Goal: Task Accomplishment & Management: Complete application form

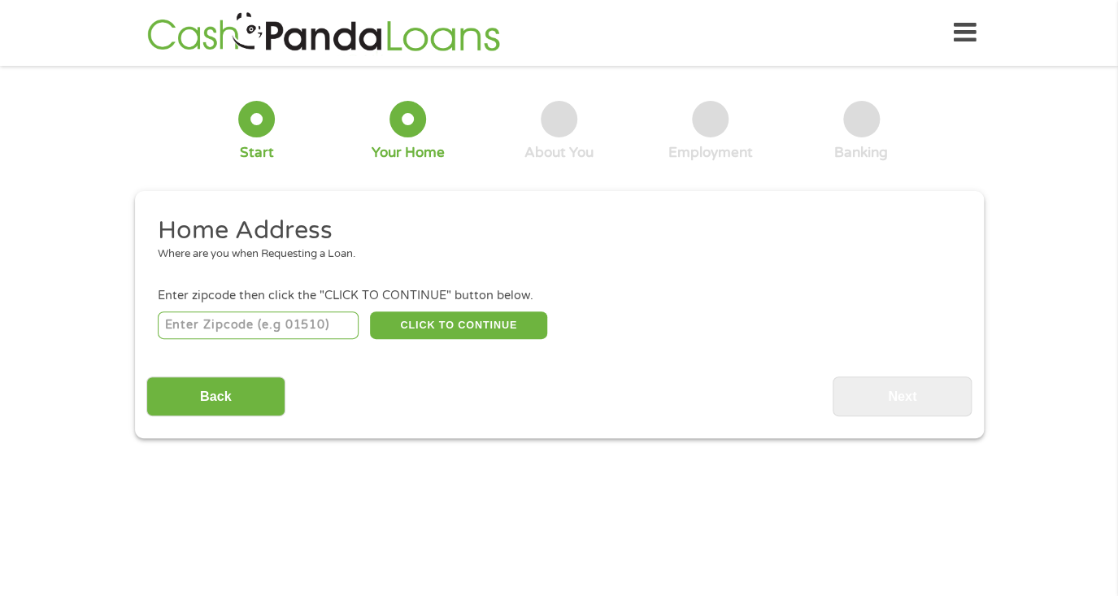
click at [333, 312] on input "number" at bounding box center [258, 325] width 201 height 28
type input "26524"
select select "[US_STATE]"
click at [416, 334] on button "CLICK TO CONTINUE" at bounding box center [458, 325] width 177 height 28
type input "26524"
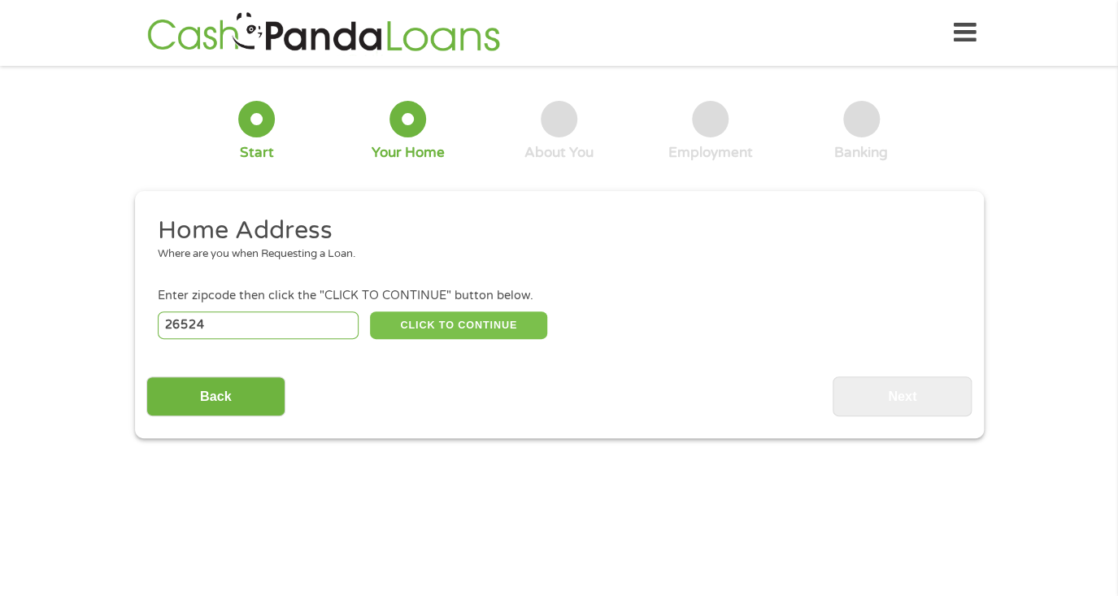
type input "[PERSON_NAME]"
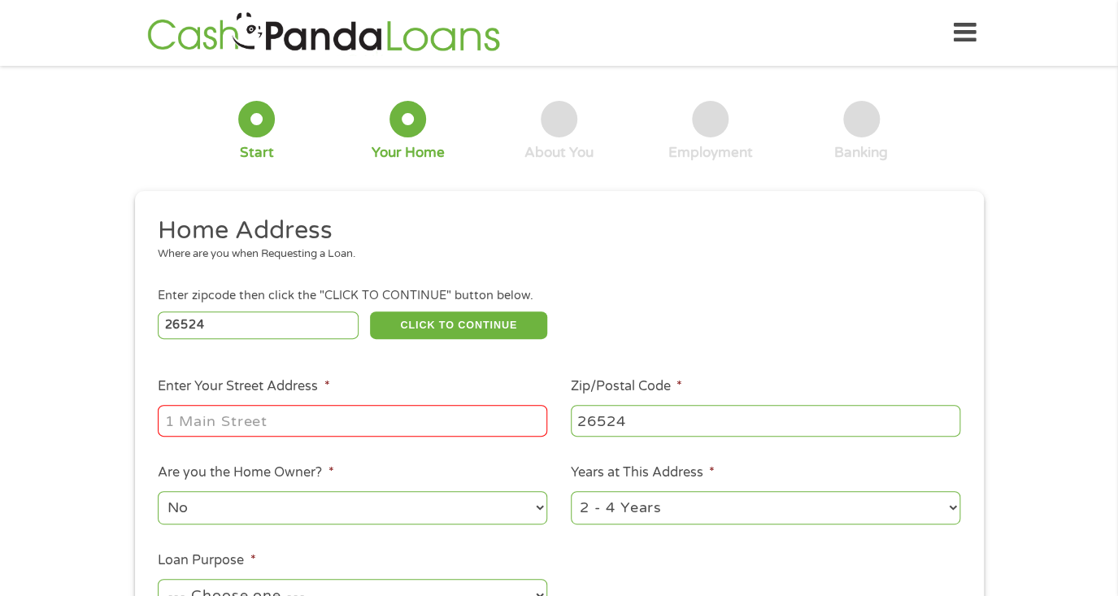
click at [373, 419] on input "Enter Your Street Address *" at bounding box center [352, 420] width 389 height 31
type input "[STREET_ADDRESS]"
click at [376, 502] on select "No Yes" at bounding box center [352, 507] width 389 height 33
select select "yes"
click at [158, 491] on select "No Yes" at bounding box center [352, 507] width 389 height 33
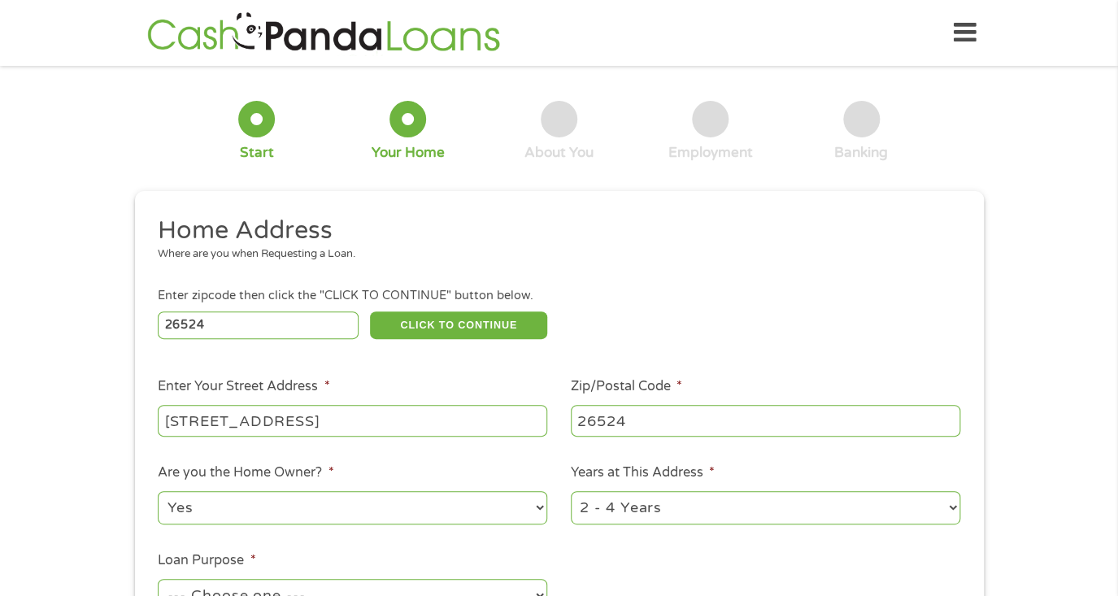
click at [691, 510] on select "1 Year or less 1 - 2 Years 2 - 4 Years Over 4 Years" at bounding box center [765, 507] width 389 height 33
select select "60months"
click at [571, 491] on select "1 Year or less 1 - 2 Years 2 - 4 Years Over 4 Years" at bounding box center [765, 507] width 389 height 33
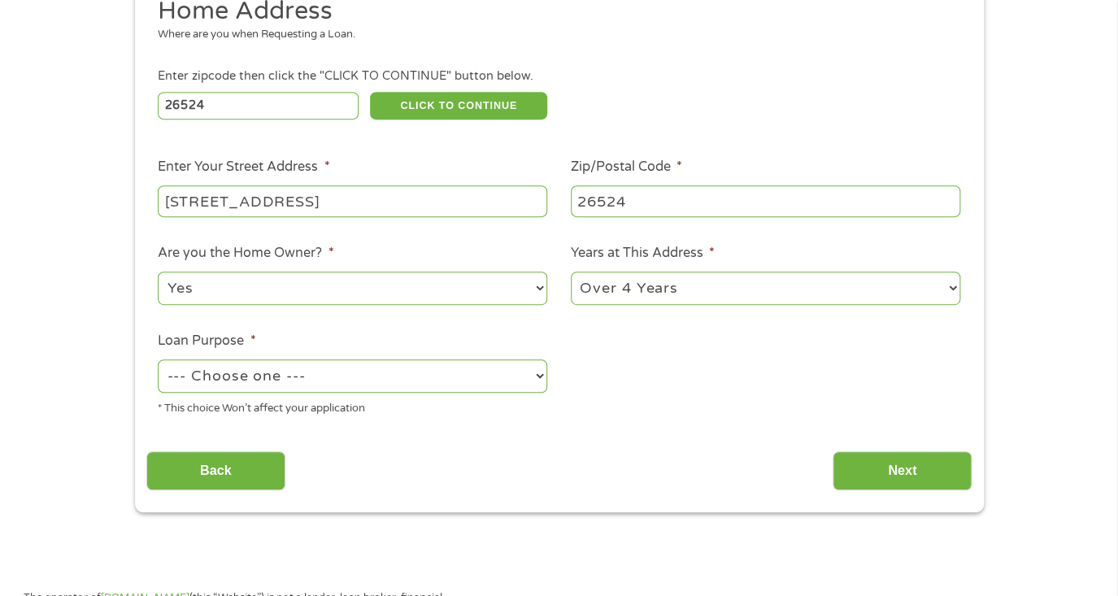
scroll to position [244, 0]
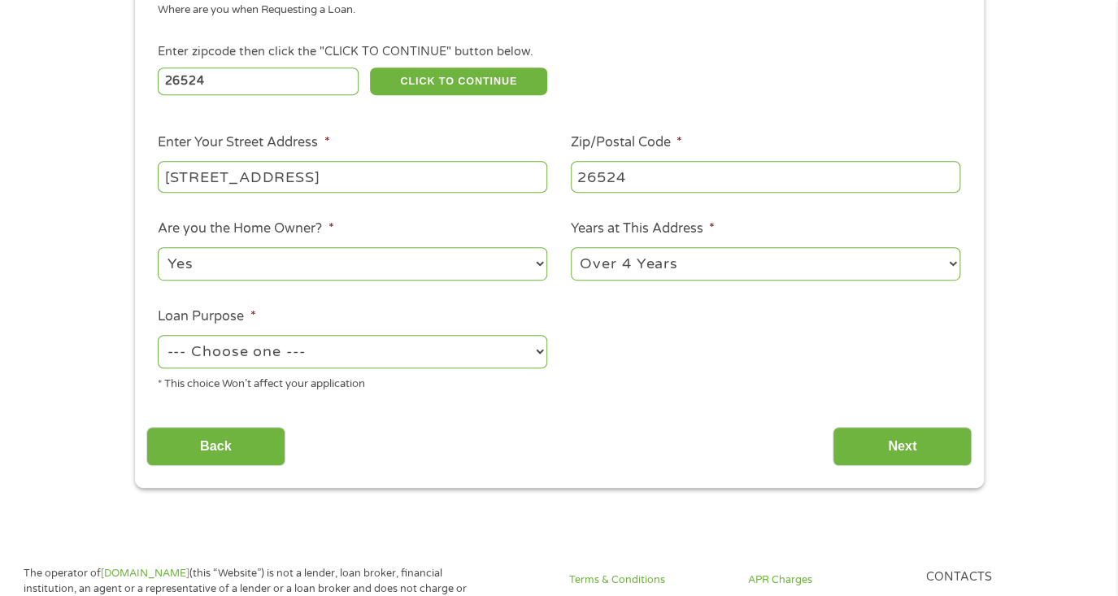
click at [494, 352] on select "--- Choose one --- Pay Bills Debt Consolidation Home Improvement Major Purchase…" at bounding box center [352, 351] width 389 height 33
select select "other"
click at [158, 335] on select "--- Choose one --- Pay Bills Debt Consolidation Home Improvement Major Purchase…" at bounding box center [352, 351] width 389 height 33
click at [889, 449] on input "Next" at bounding box center [901, 447] width 139 height 40
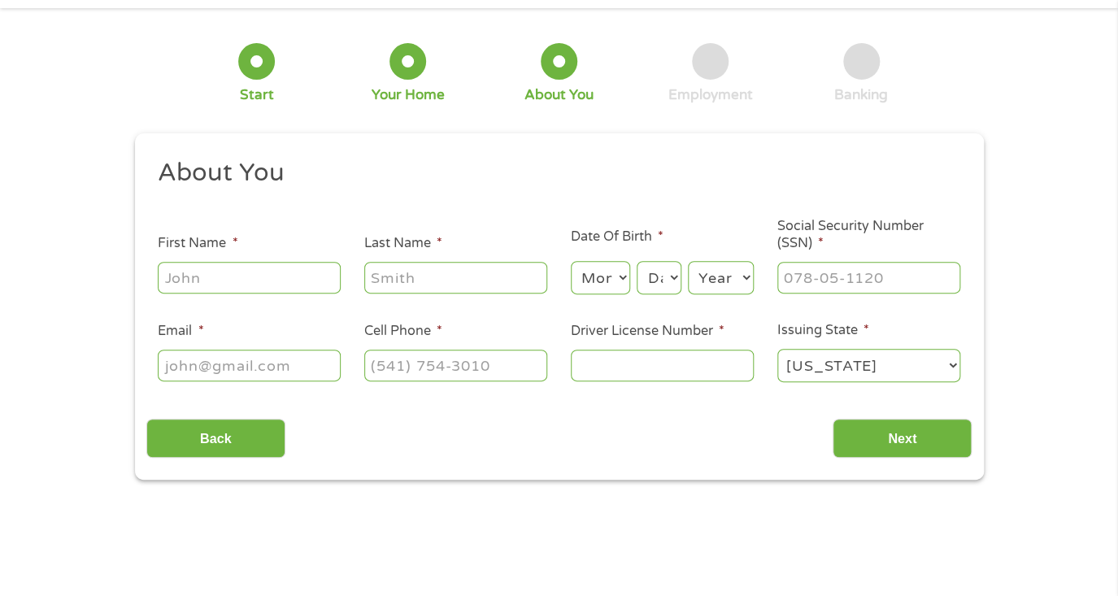
scroll to position [0, 0]
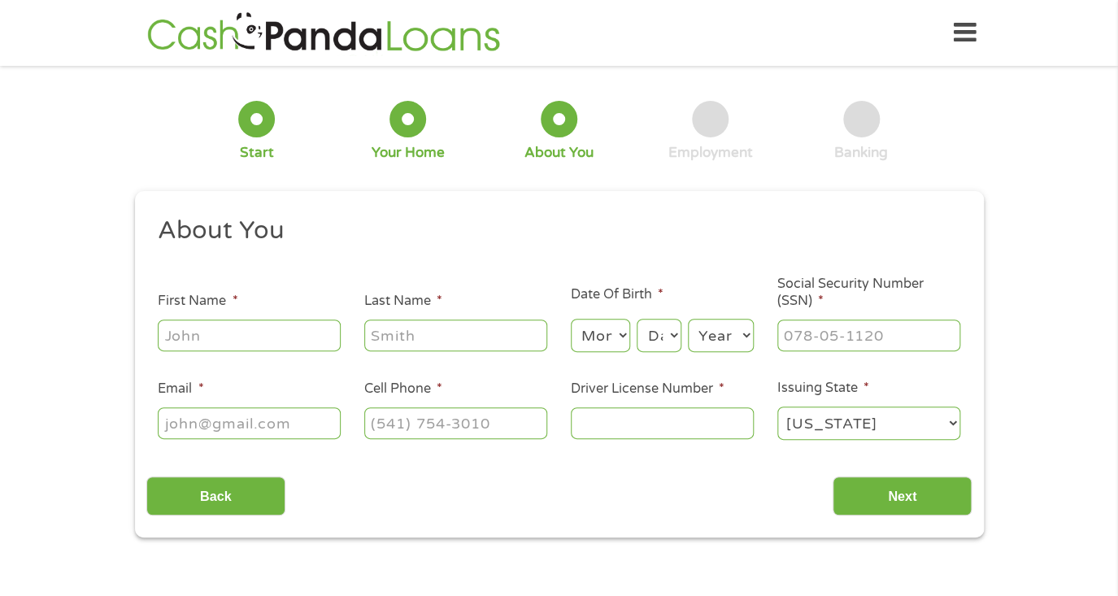
click at [295, 341] on input "First Name *" at bounding box center [249, 334] width 183 height 31
type input "[PERSON_NAME]"
type input "[PHONE_NUMBER]"
click at [266, 419] on input "Email *" at bounding box center [249, 422] width 183 height 31
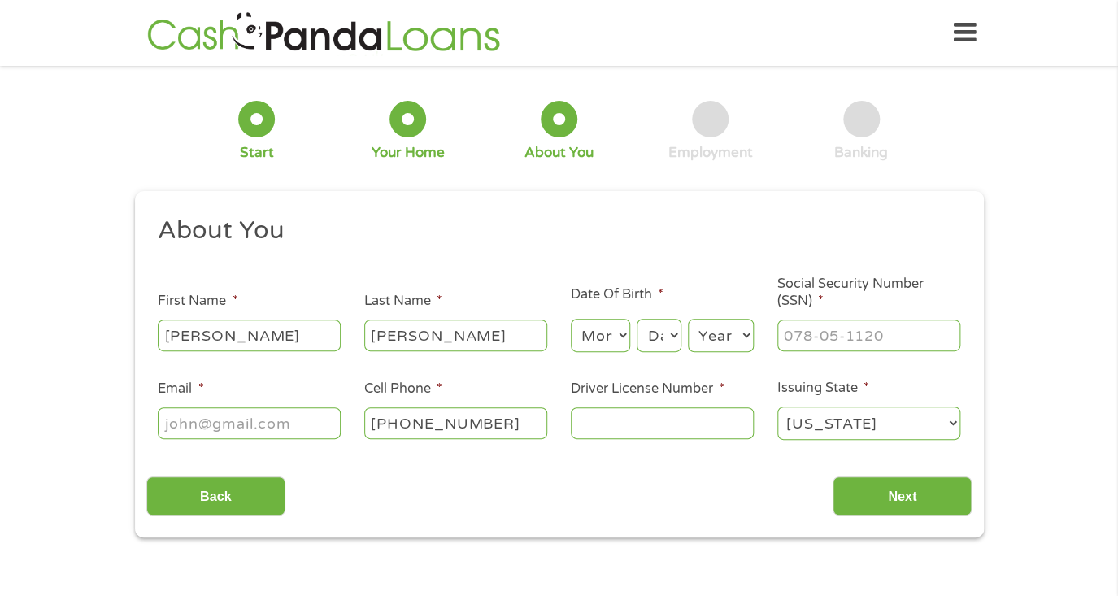
type input "[EMAIL_ADDRESS][DOMAIN_NAME]"
type input "[PHONE_NUMBER]"
click at [602, 341] on select "Month 1 2 3 4 5 6 7 8 9 10 11 12" at bounding box center [600, 335] width 59 height 33
select select "6"
click at [571, 319] on select "Month 1 2 3 4 5 6 7 8 9 10 11 12" at bounding box center [600, 335] width 59 height 33
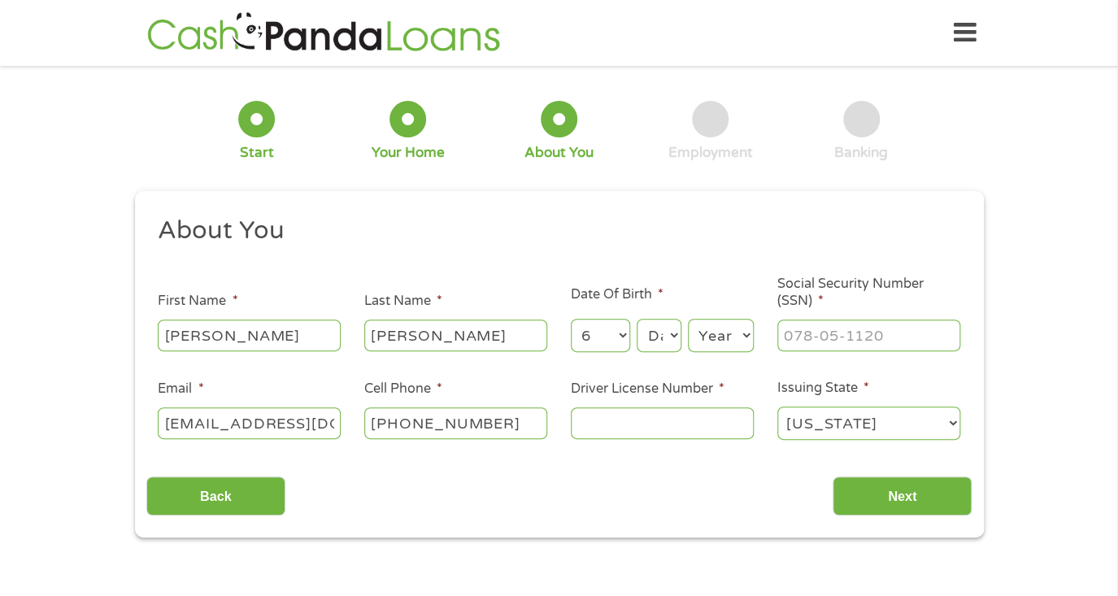
click at [653, 338] on select "Day 1 2 3 4 5 6 7 8 9 10 11 12 13 14 15 16 17 18 19 20 21 22 23 24 25 26 27 28 …" at bounding box center [658, 335] width 44 height 33
select select "30"
click at [636, 319] on select "Day 1 2 3 4 5 6 7 8 9 10 11 12 13 14 15 16 17 18 19 20 21 22 23 24 25 26 27 28 …" at bounding box center [658, 335] width 44 height 33
click at [727, 332] on select "Year [DATE] 2006 2005 2004 2003 2002 2001 2000 1999 1998 1997 1996 1995 1994 19…" at bounding box center [721, 335] width 66 height 33
select select "1979"
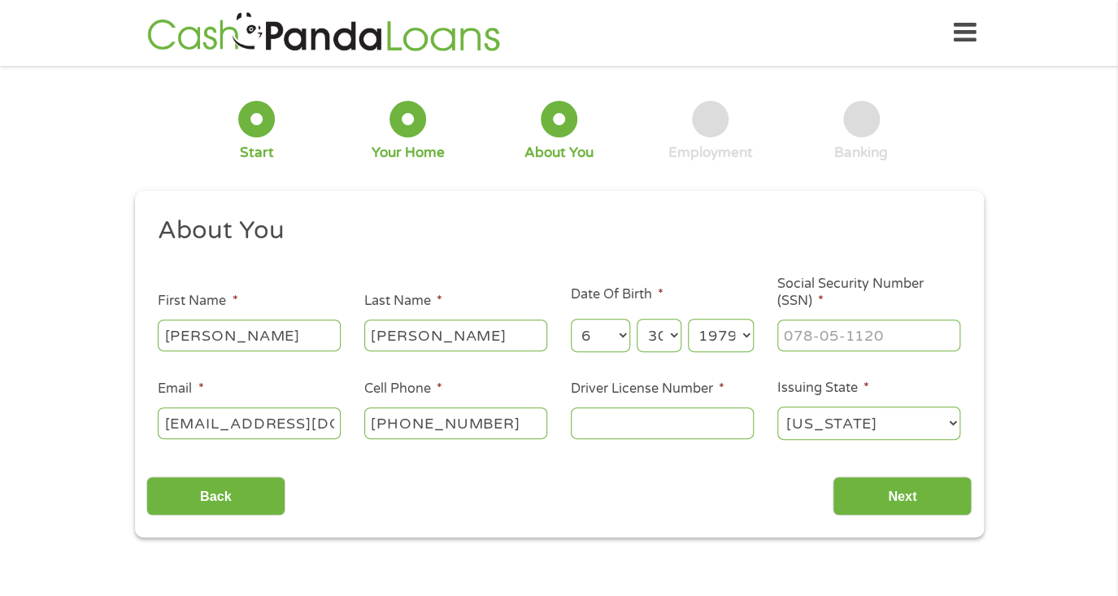
click at [688, 319] on select "Year [DATE] 2006 2005 2004 2003 2002 2001 2000 1999 1998 1997 1996 1995 1994 19…" at bounding box center [721, 335] width 66 height 33
click at [804, 341] on input "___-__-____" at bounding box center [868, 334] width 183 height 31
type input "232-17-1494"
click at [663, 430] on input "Driver License Number *" at bounding box center [662, 422] width 183 height 31
type input "e848868"
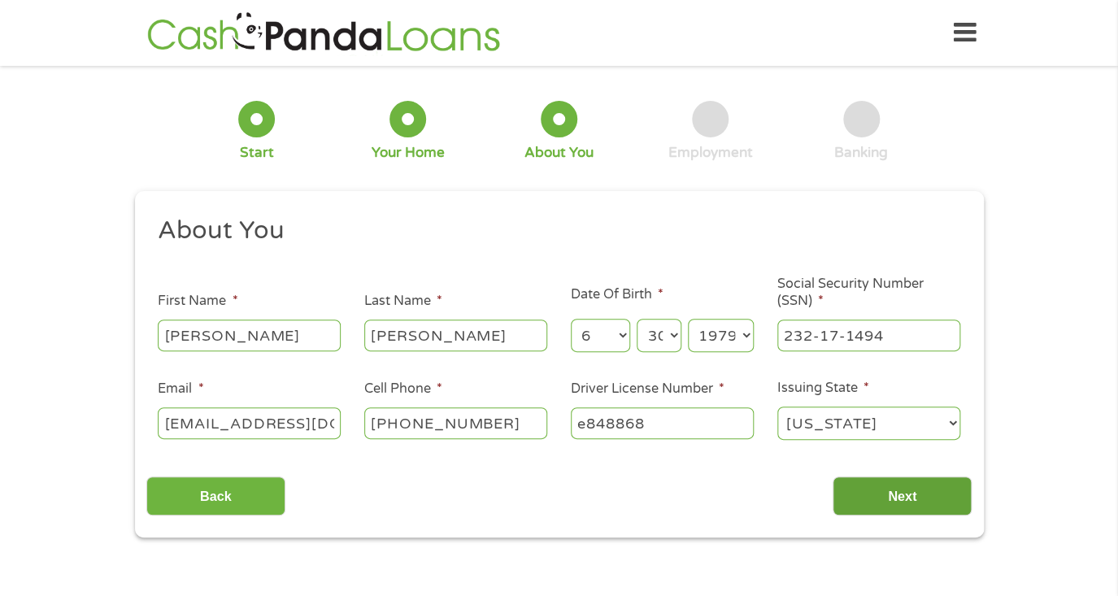
click at [873, 491] on input "Next" at bounding box center [901, 496] width 139 height 40
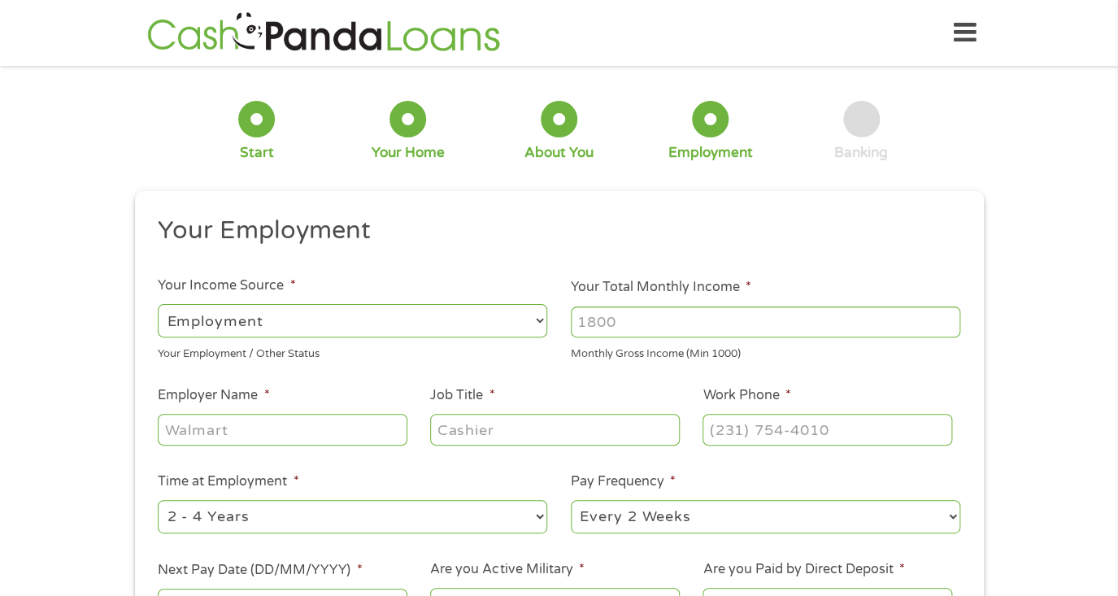
scroll to position [7, 7]
click at [539, 322] on select "--- Choose one --- Employment [DEMOGRAPHIC_DATA] Benefits" at bounding box center [352, 320] width 389 height 33
select select "benefits"
click at [158, 304] on select "--- Choose one --- Employment [DEMOGRAPHIC_DATA] Benefits" at bounding box center [352, 320] width 389 height 33
type input "Other"
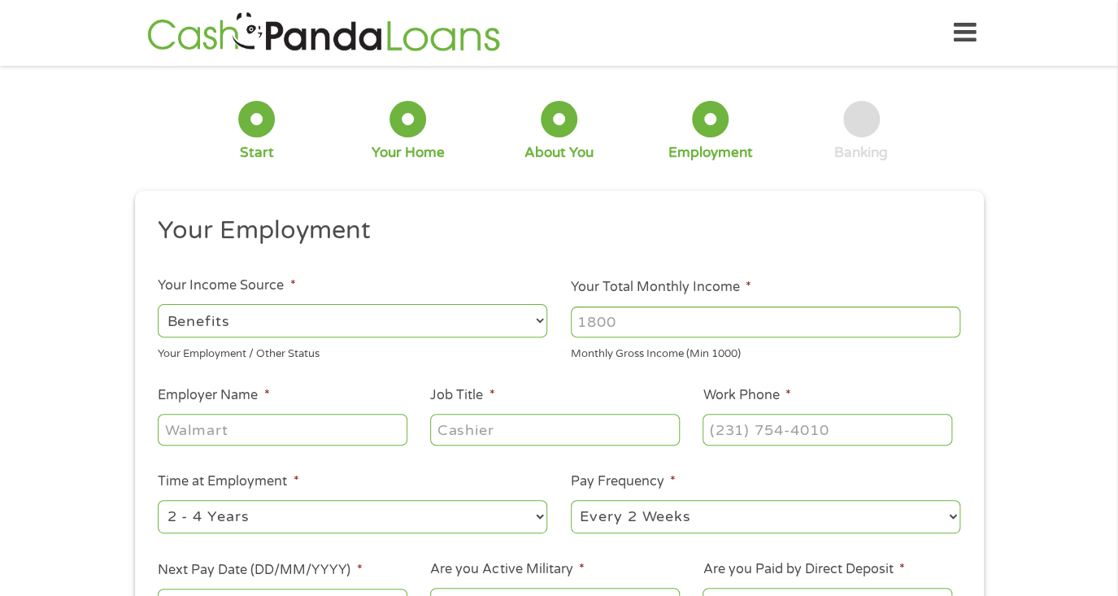
type input "[PHONE_NUMBER]"
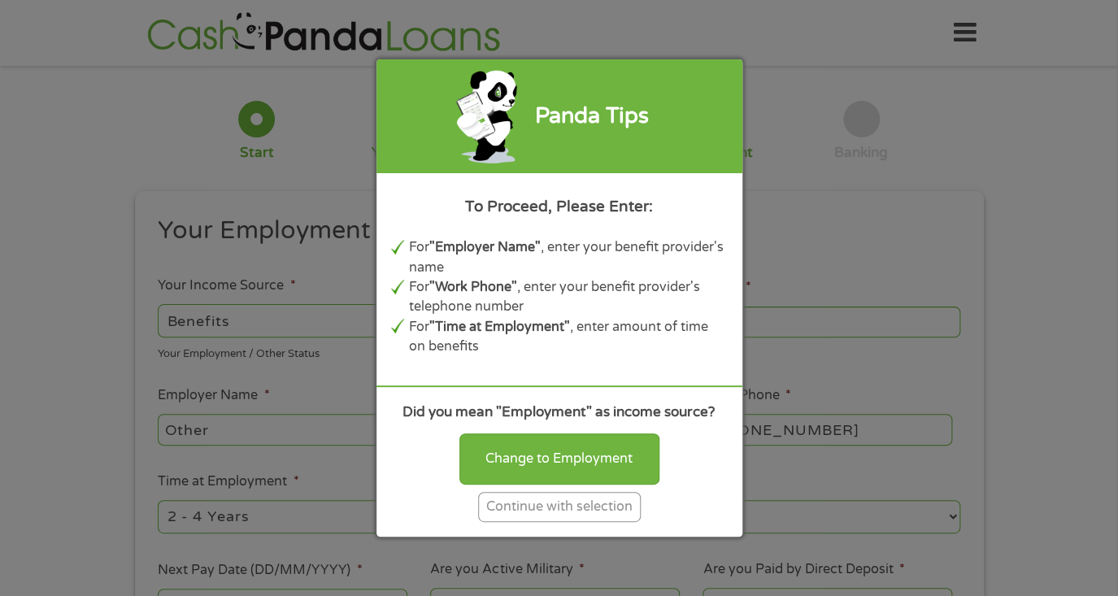
click at [562, 505] on div "Continue with selection" at bounding box center [559, 507] width 163 height 30
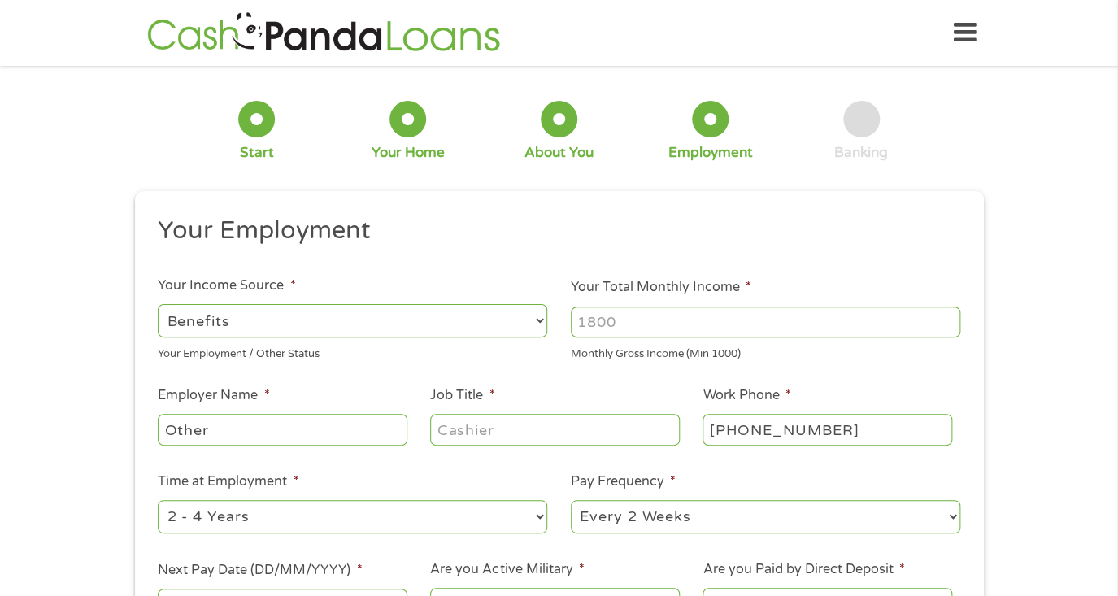
click at [338, 428] on input "Other" at bounding box center [282, 429] width 249 height 31
type input "O"
type input "ssdi"
click at [489, 429] on input "Job Title *" at bounding box center [554, 429] width 249 height 31
type input "d"
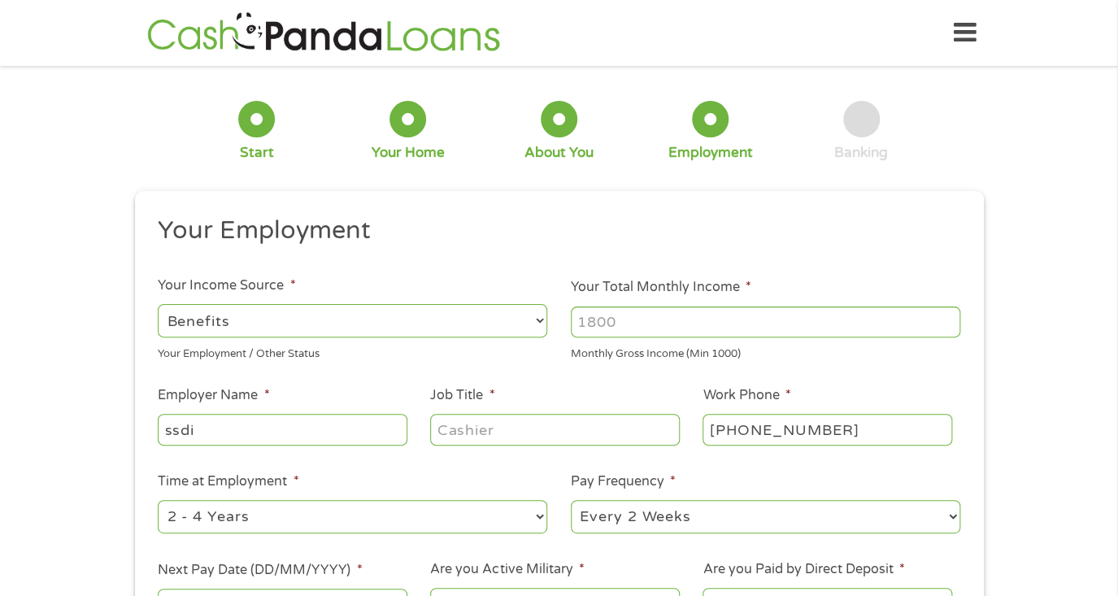
click at [521, 311] on select "--- Choose one --- Employment [DEMOGRAPHIC_DATA] Benefits" at bounding box center [352, 320] width 389 height 33
click at [158, 304] on select "--- Choose one --- Employment [DEMOGRAPHIC_DATA] Benefits" at bounding box center [352, 320] width 389 height 33
click at [626, 323] on input "Your Total Monthly Income *" at bounding box center [765, 321] width 389 height 31
type input "2"
type input "1"
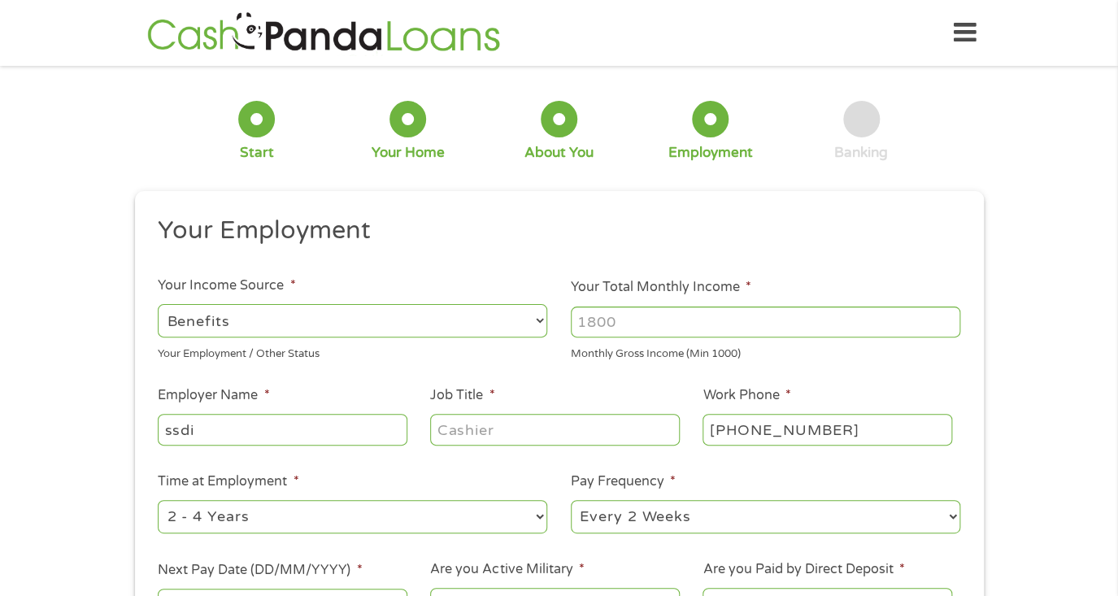
type input "1"
type input "1933"
click at [520, 433] on input "Job Title *" at bounding box center [554, 429] width 249 height 31
click at [529, 430] on input "disabled" at bounding box center [554, 429] width 249 height 31
type input "d"
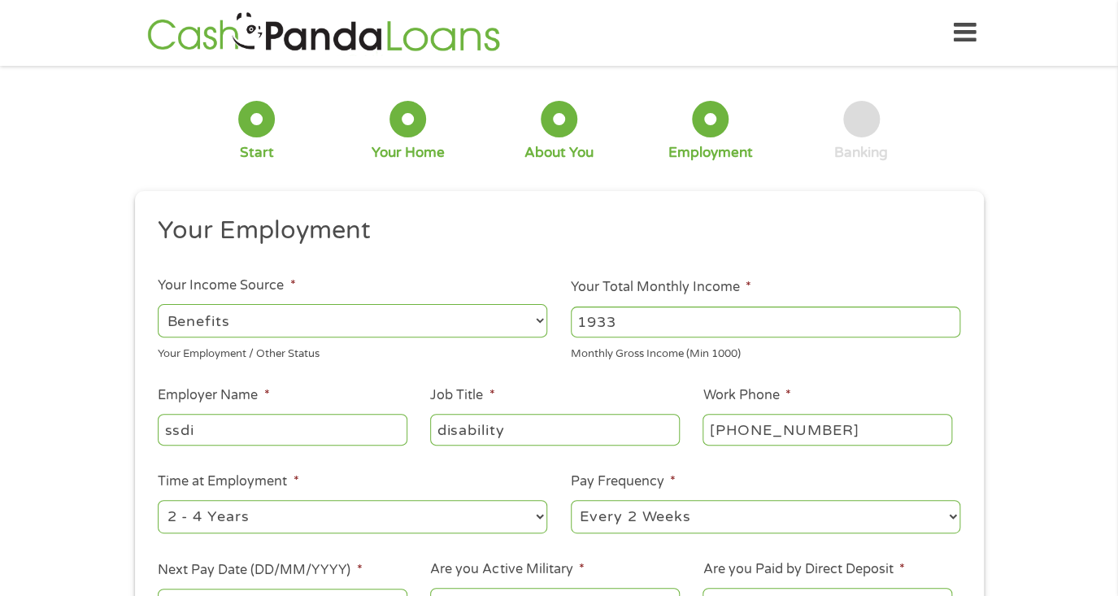
type input "disability"
click at [830, 429] on input "[PHONE_NUMBER]" at bounding box center [826, 429] width 249 height 31
type input "(___) ___-____"
click at [715, 426] on input "(___) ___-____" at bounding box center [826, 429] width 249 height 31
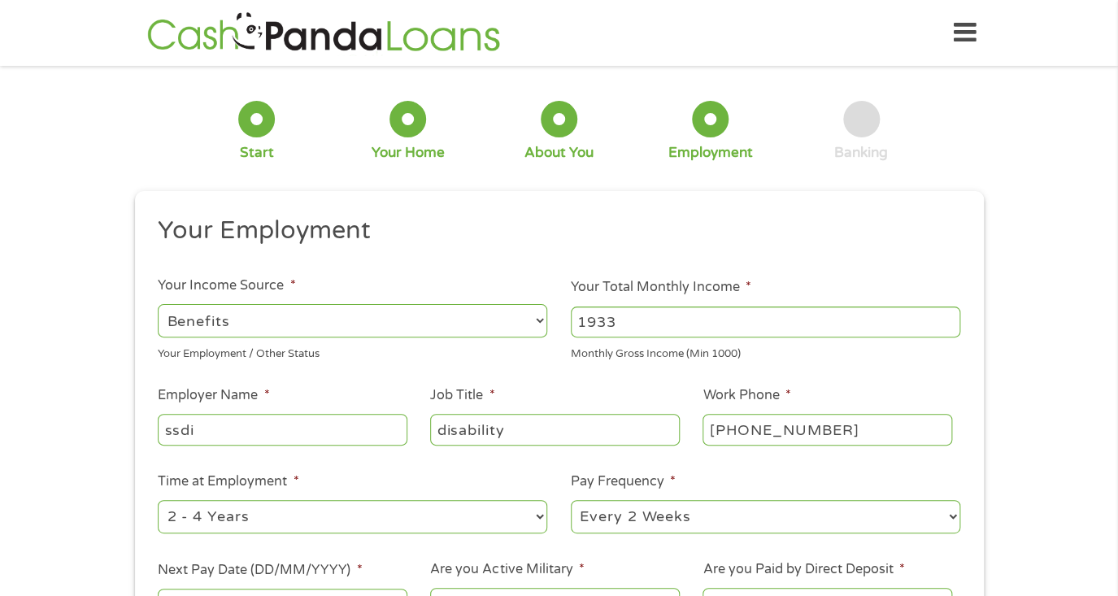
click at [837, 430] on input "[PHONE_NUMBER]" at bounding box center [826, 429] width 249 height 31
type input "(___) ___-____"
click at [719, 420] on input "(___) ___-____" at bounding box center [826, 429] width 249 height 31
type input "(866) 770-____"
type input "(___) ___-____"
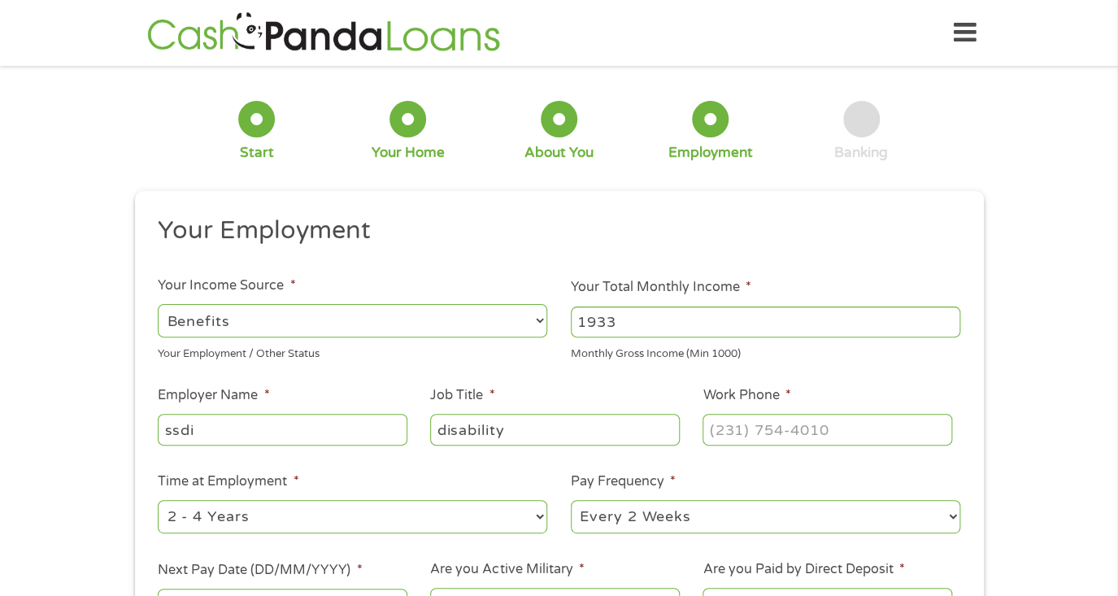
type input "(___) ___-____"
type input "[PHONE_NUMBER]"
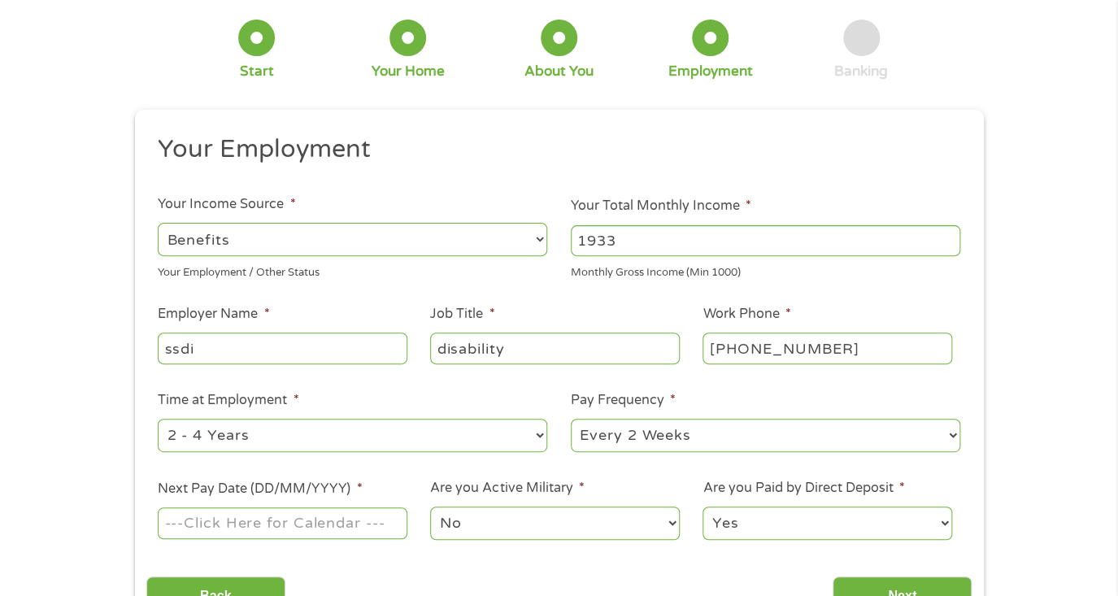
scroll to position [163, 0]
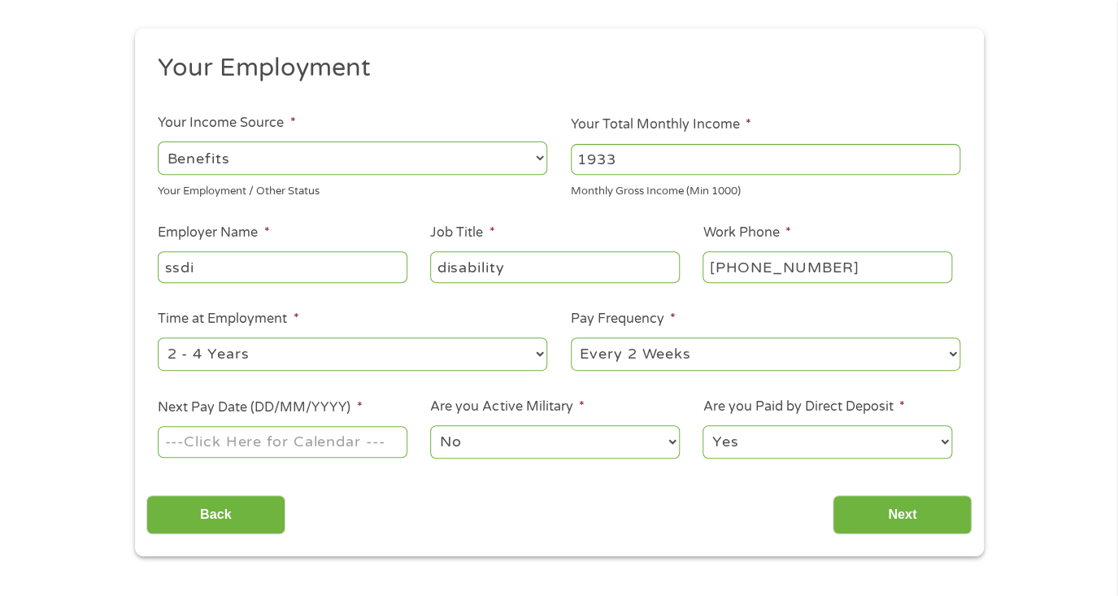
click at [537, 350] on select "--- Choose one --- 1 Year or less 1 - 2 Years 2 - 4 Years Over 4 Years" at bounding box center [352, 353] width 389 height 33
select select "60months"
click at [158, 337] on select "--- Choose one --- 1 Year or less 1 - 2 Years 2 - 4 Years Over 4 Years" at bounding box center [352, 353] width 389 height 33
click at [698, 358] on select "--- Choose one --- Every 2 Weeks Every Week Monthly Semi-Monthly" at bounding box center [765, 353] width 389 height 33
select select "monthly"
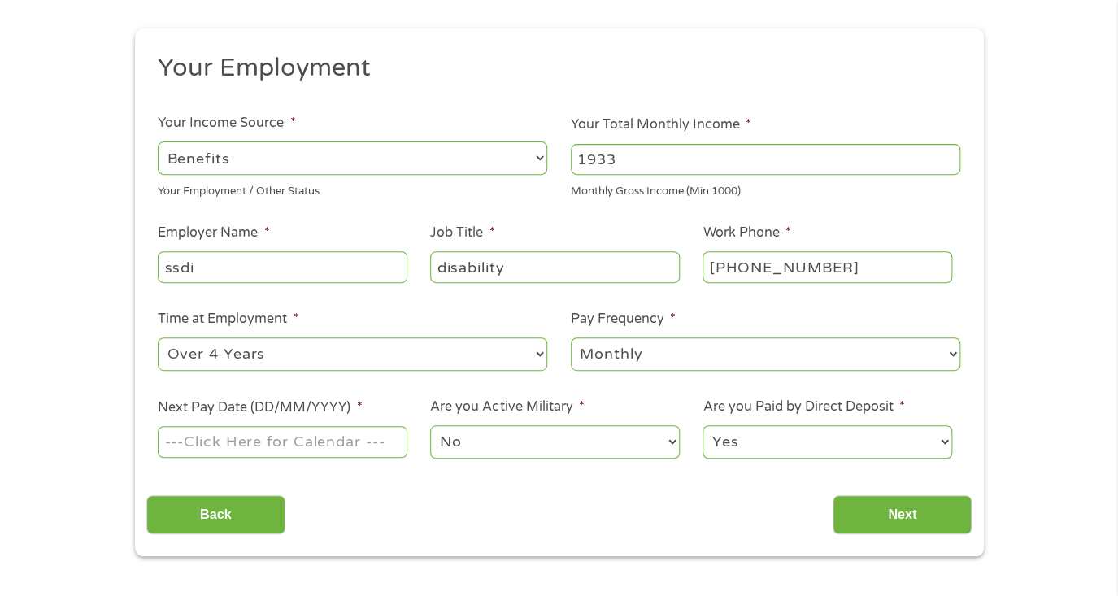
click at [571, 337] on select "--- Choose one --- Every 2 Weeks Every Week Monthly Semi-Monthly" at bounding box center [765, 353] width 389 height 33
click at [389, 441] on input "Next Pay Date (DD/MM/YYYY) *" at bounding box center [282, 441] width 249 height 31
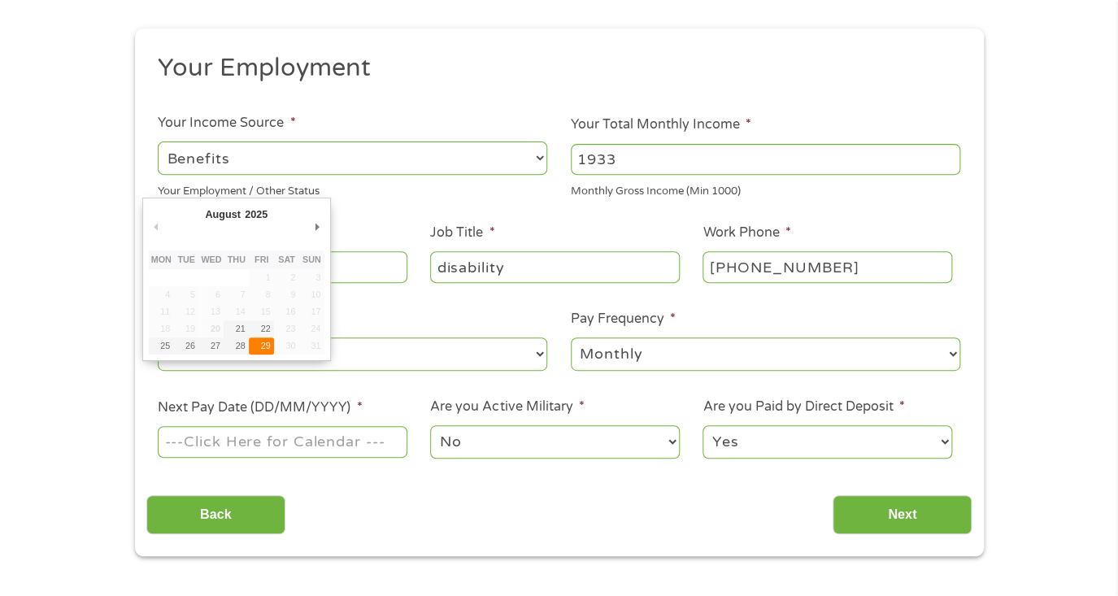
type input "[DATE]"
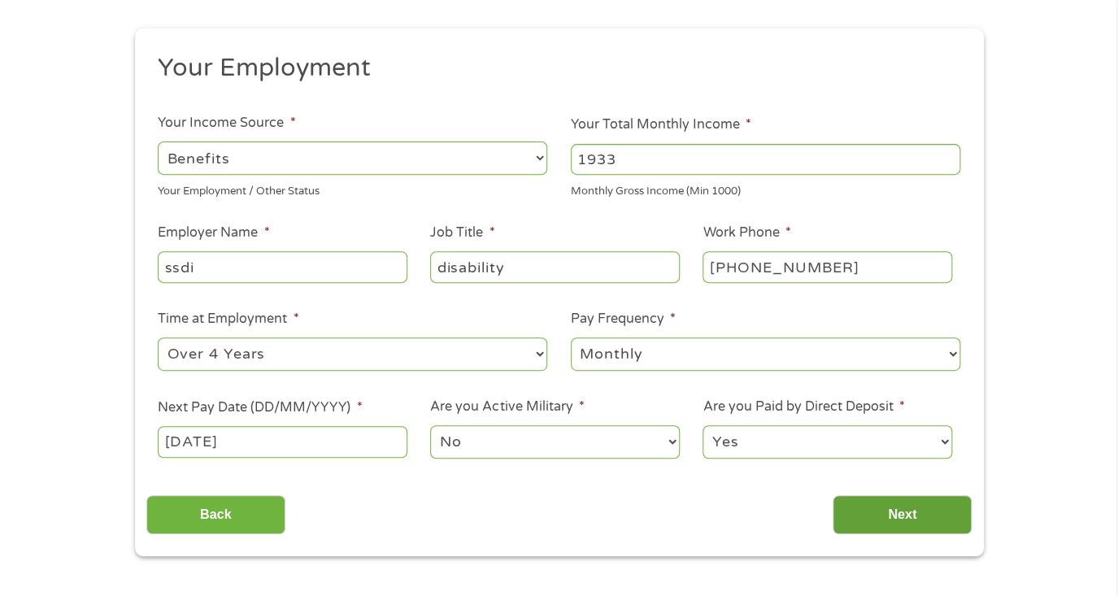
click at [865, 503] on input "Next" at bounding box center [901, 515] width 139 height 40
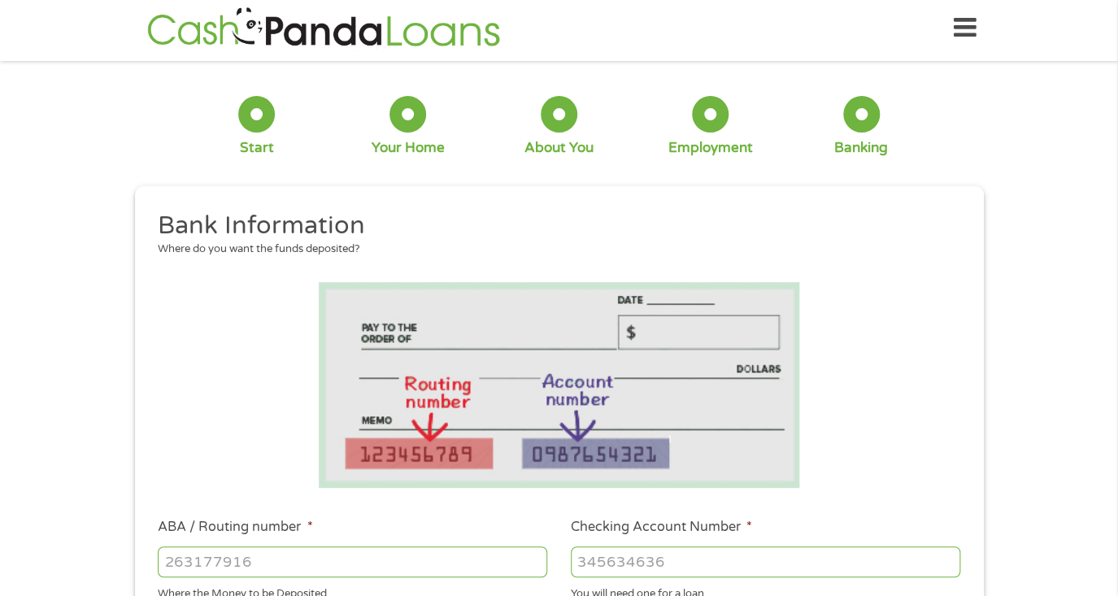
scroll to position [0, 0]
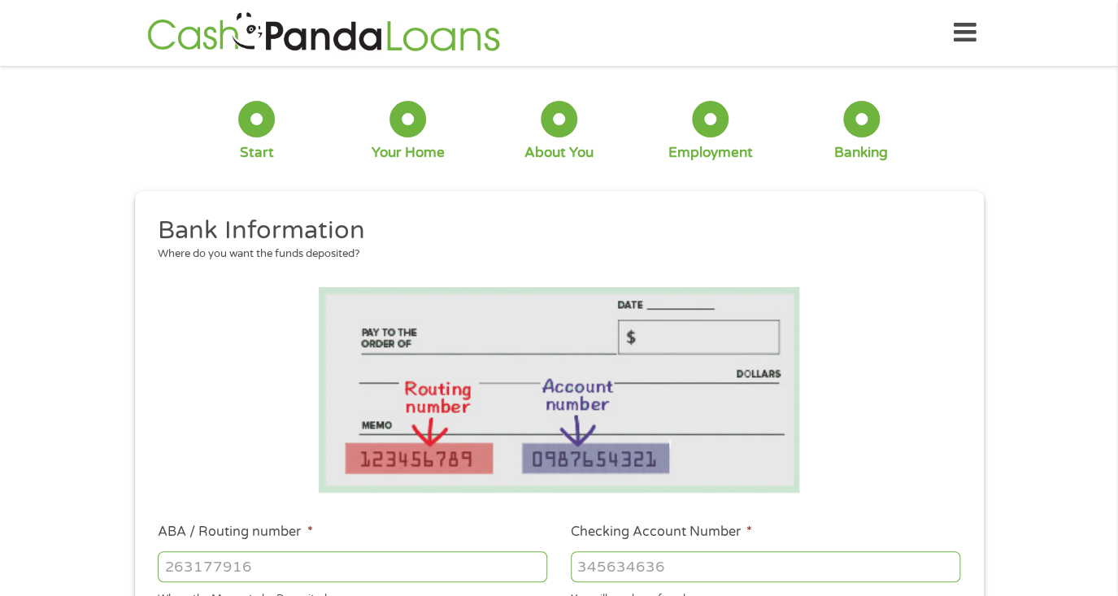
click at [65, 123] on div "1 Start 2 Your Home 3 About You 4 Employment 5 Banking 6 This field is hidden w…" at bounding box center [559, 592] width 1118 height 1031
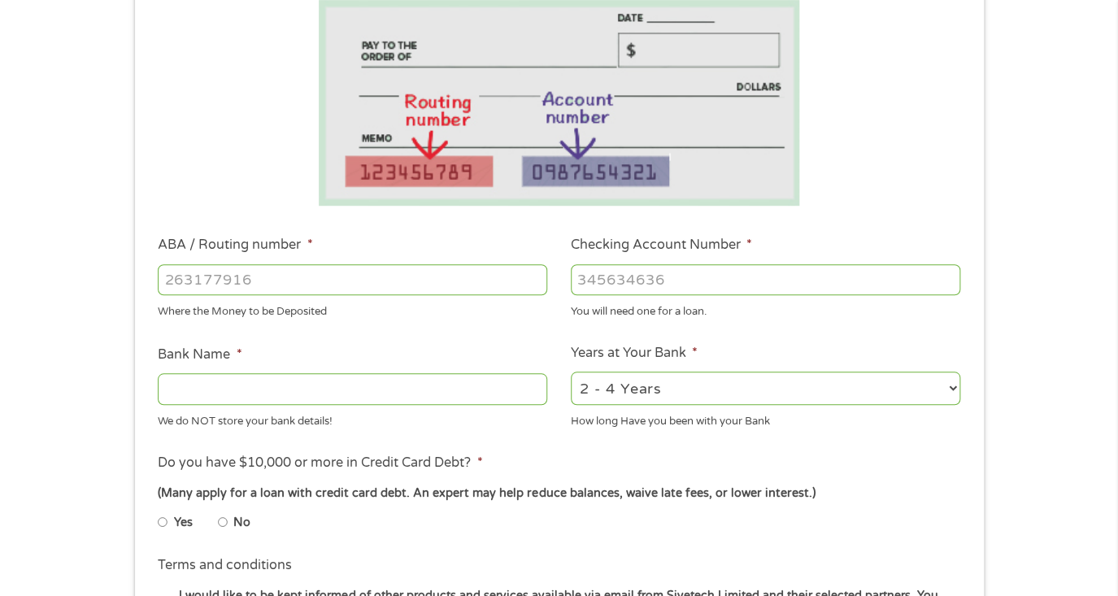
scroll to position [325, 0]
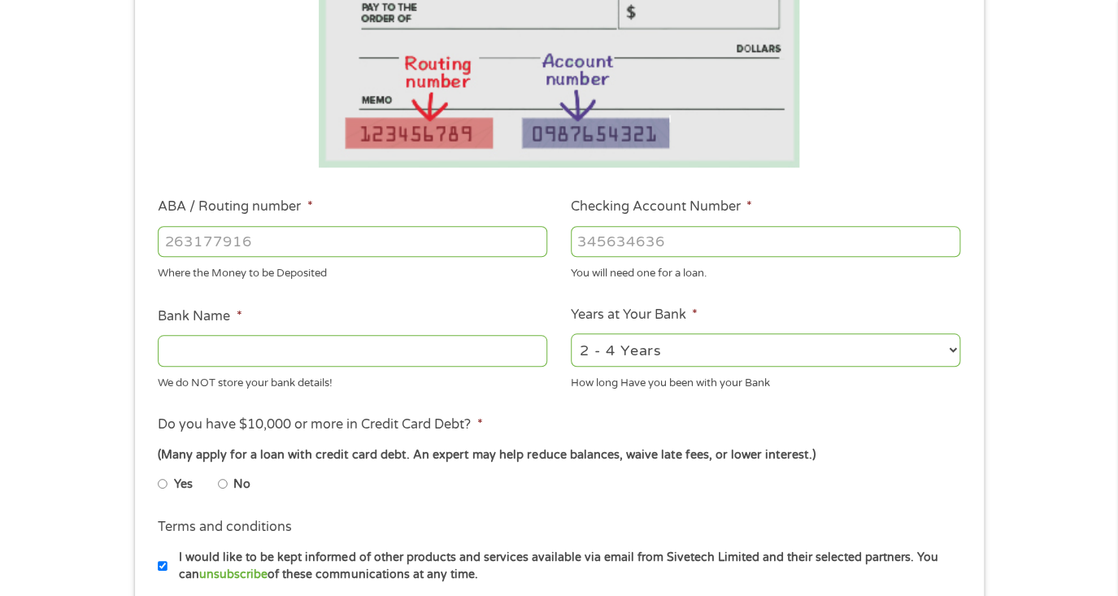
click at [216, 236] on input "ABA / Routing number *" at bounding box center [352, 241] width 389 height 31
type input "103100195"
type input "CENTRAL NATIONAL BANK TRUST"
type input "103100195"
click at [600, 248] on input "Checking Account Number *" at bounding box center [765, 241] width 389 height 31
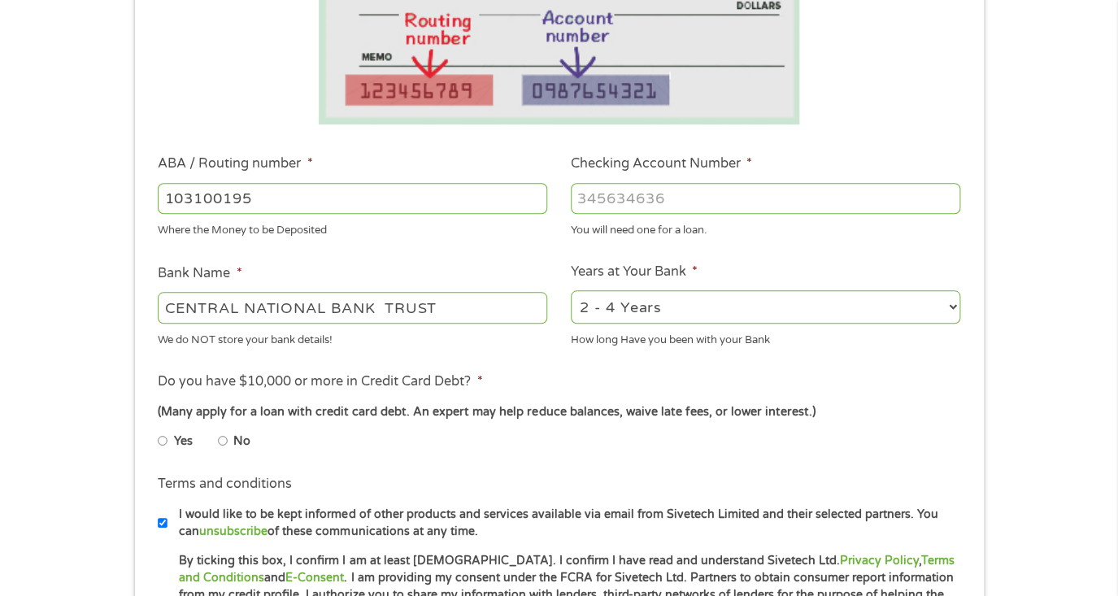
scroll to position [406, 0]
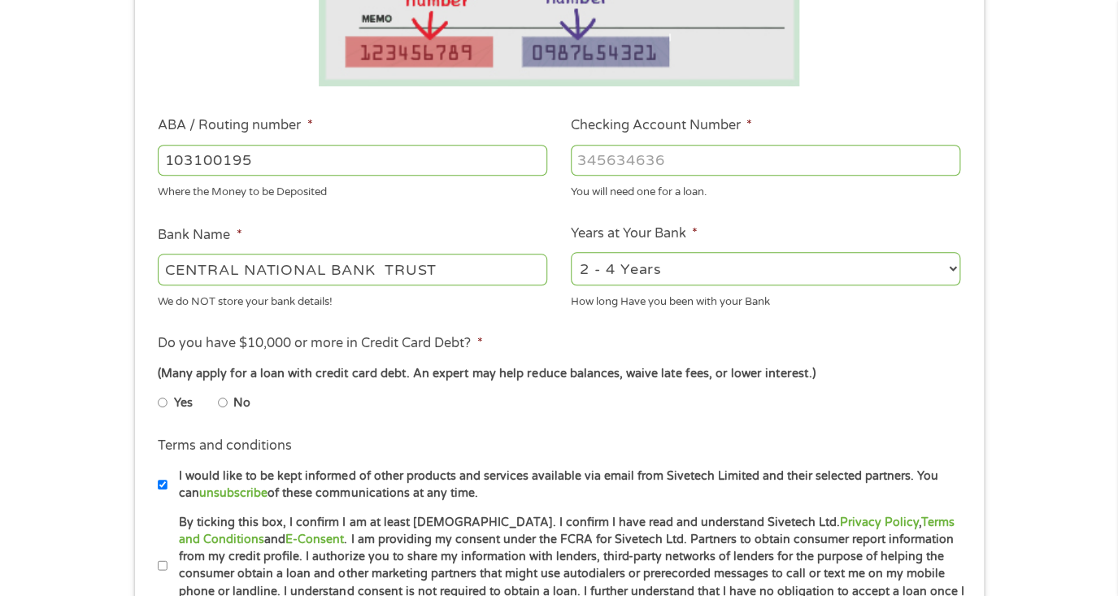
type input "[CREDIT_CARD_NUMBER]"
click at [447, 271] on input "CENTRAL NATIONAL BANK TRUST" at bounding box center [352, 269] width 389 height 31
type input "C"
type input "Stride Bank"
click at [683, 261] on select "2 - 4 Years 6 - 12 Months 1 - 2 Years Over 4 Years" at bounding box center [765, 268] width 389 height 33
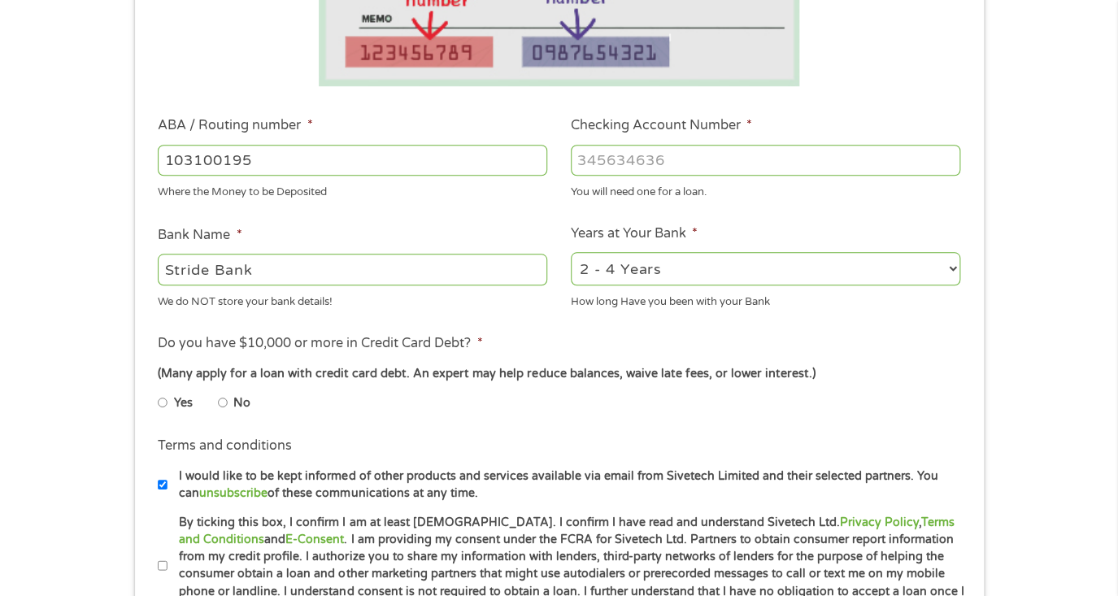
select select "60months"
click at [571, 252] on select "2 - 4 Years 6 - 12 Months 1 - 2 Years Over 4 Years" at bounding box center [765, 268] width 389 height 33
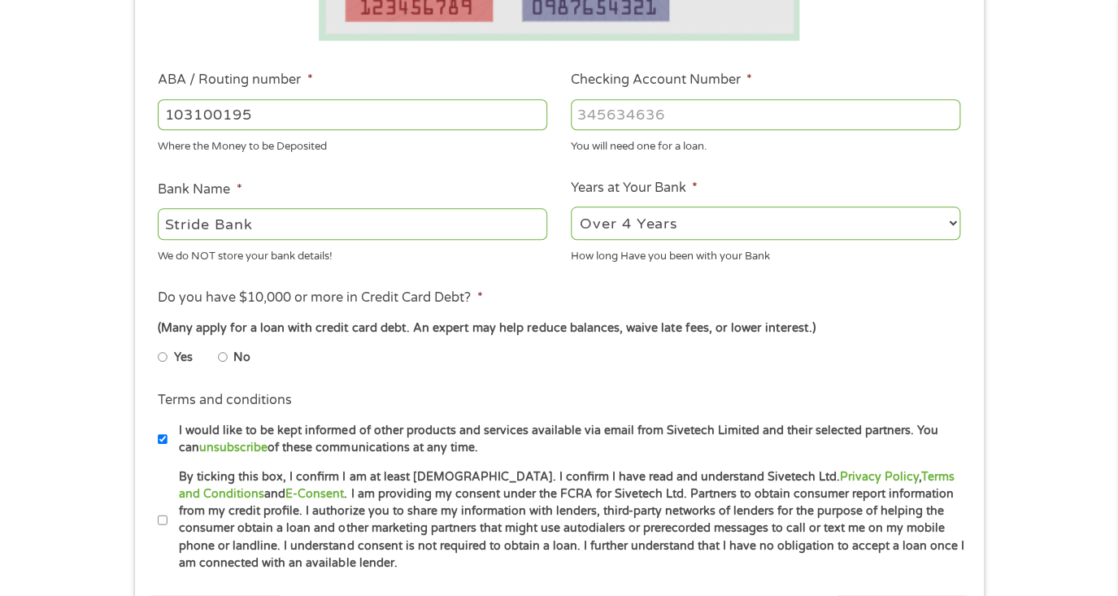
scroll to position [488, 0]
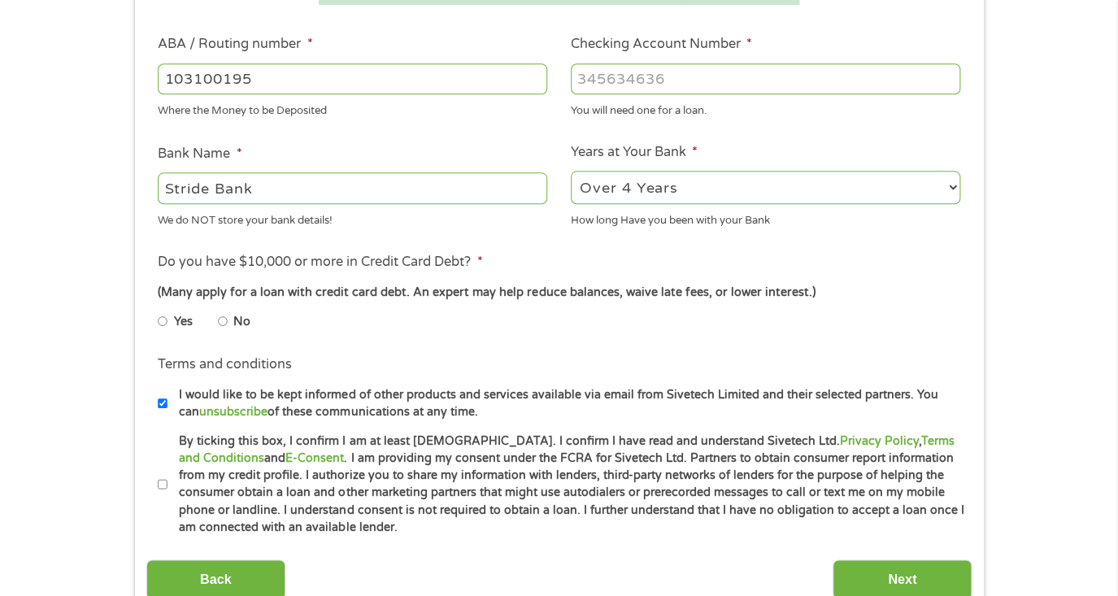
click at [230, 321] on li "No" at bounding box center [247, 322] width 59 height 32
click at [219, 321] on input "No" at bounding box center [223, 321] width 10 height 26
radio input "true"
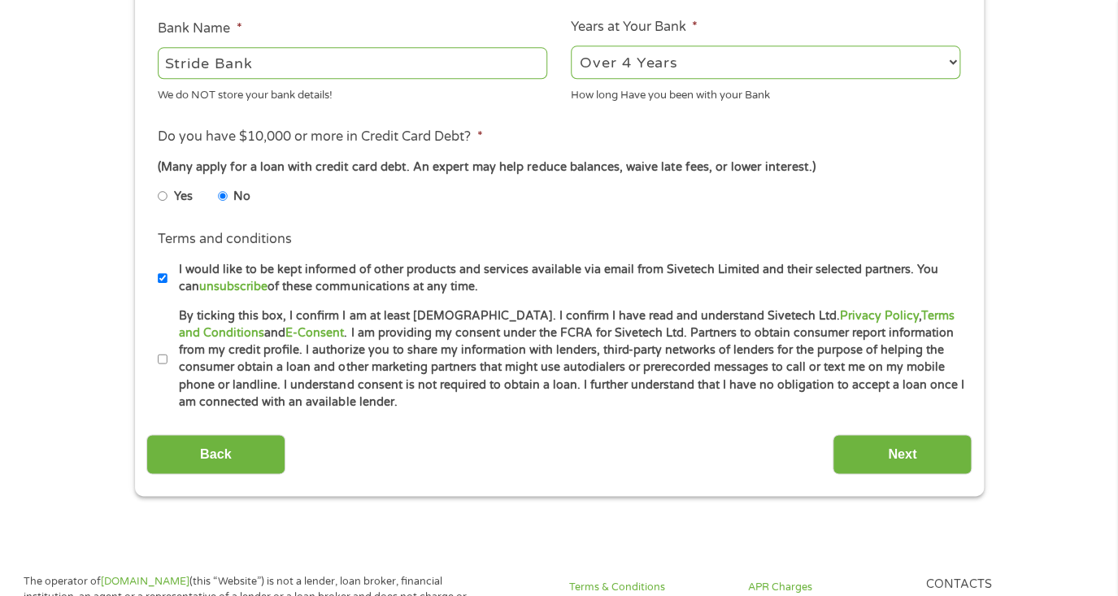
scroll to position [650, 0]
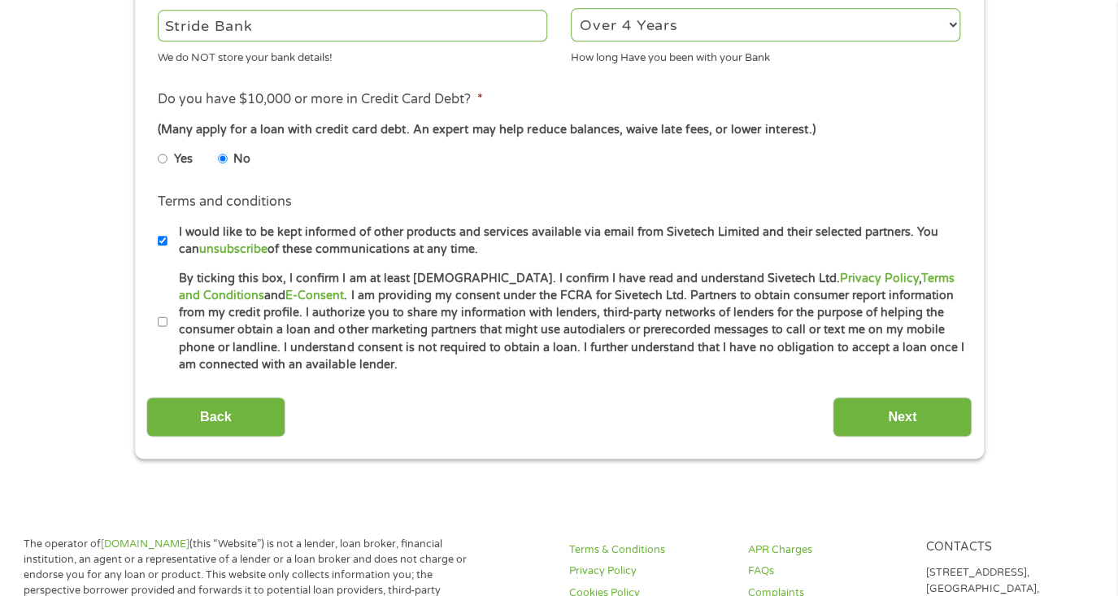
click at [163, 319] on input "By ticking this box, I confirm I am at least [DEMOGRAPHIC_DATA]. I confirm I ha…" at bounding box center [163, 322] width 10 height 26
checkbox input "true"
click at [871, 412] on input "Next" at bounding box center [901, 417] width 139 height 40
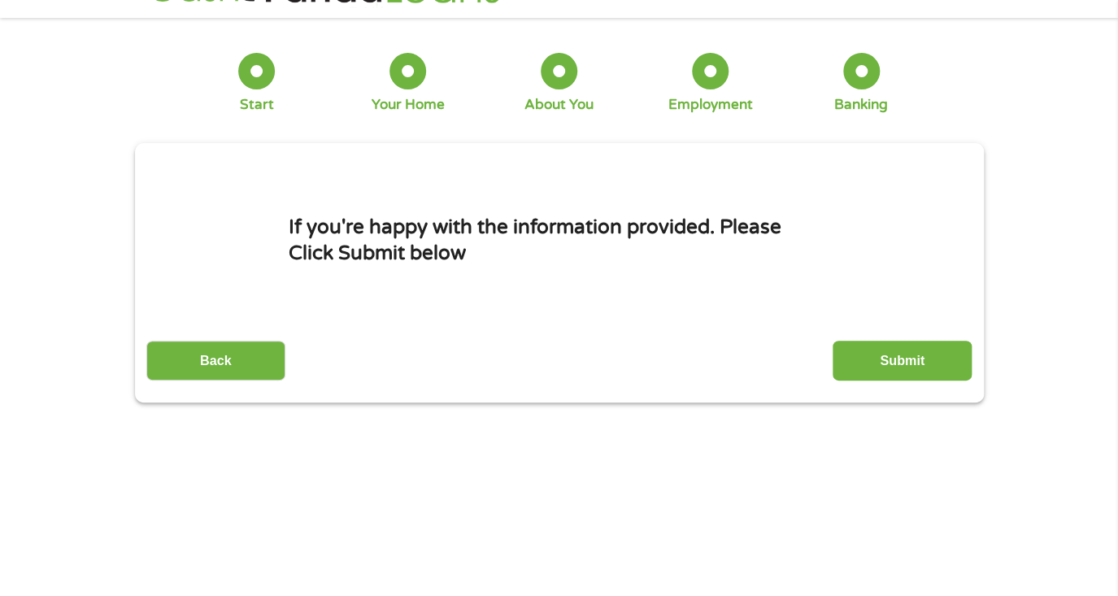
scroll to position [0, 0]
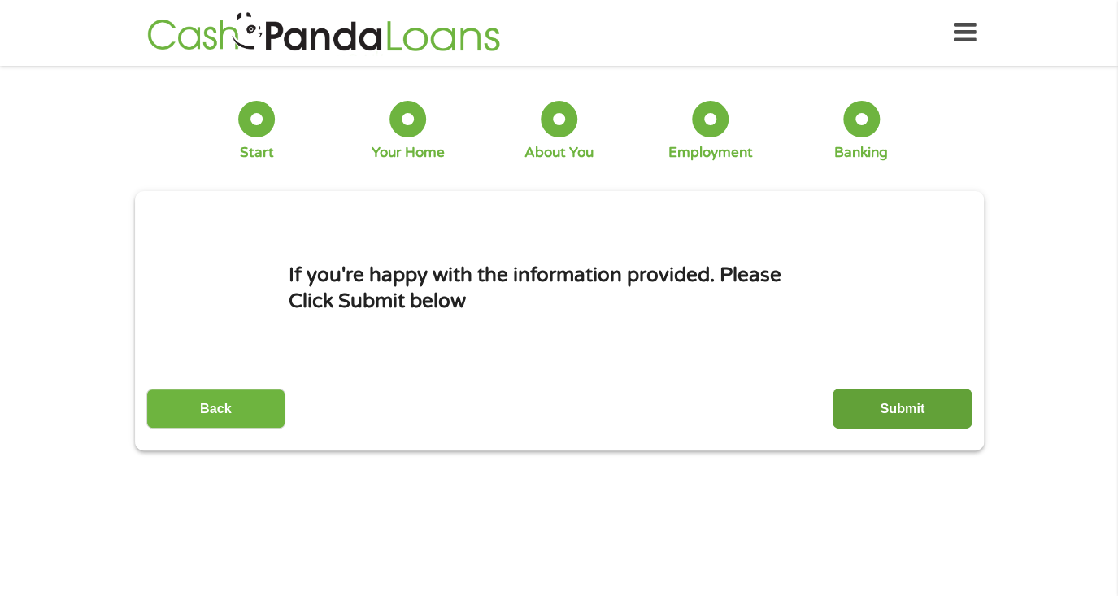
click at [845, 396] on input "Submit" at bounding box center [901, 409] width 139 height 40
